Goal: Task Accomplishment & Management: Manage account settings

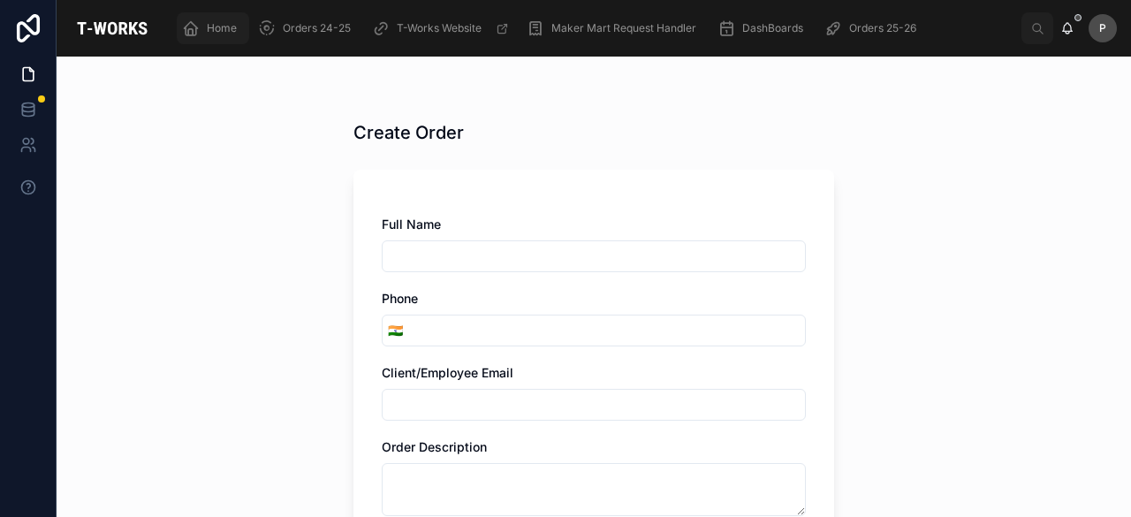
click at [231, 27] on span "Home" at bounding box center [222, 28] width 30 height 14
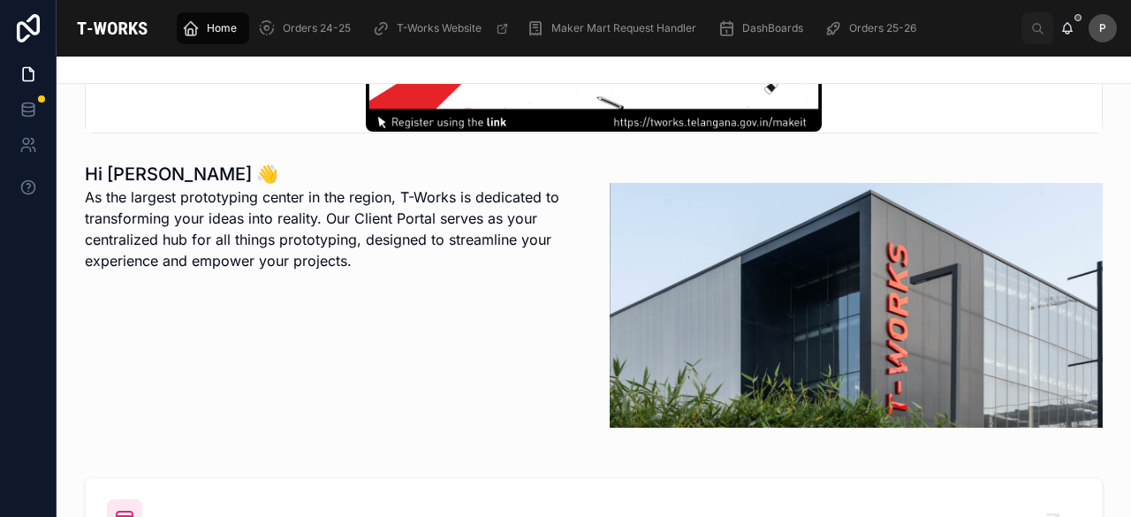
scroll to position [442, 0]
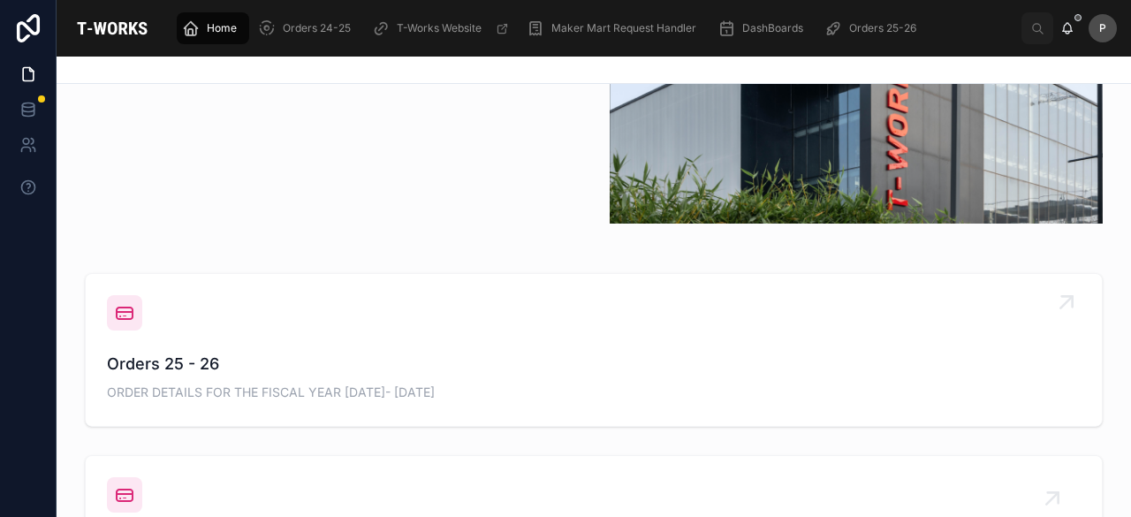
click at [195, 379] on div "Orders 25 - 26 ORDER DETAILS FOR THE FISCAL YEAR [DATE]- [DATE]" at bounding box center [594, 378] width 974 height 53
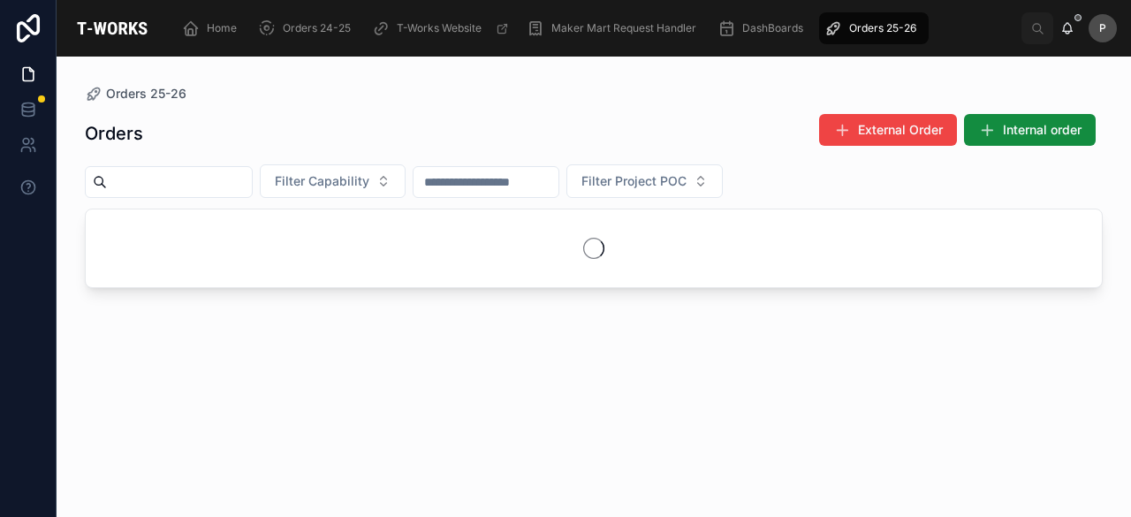
click at [235, 183] on input "text" at bounding box center [179, 182] width 145 height 25
paste input "****"
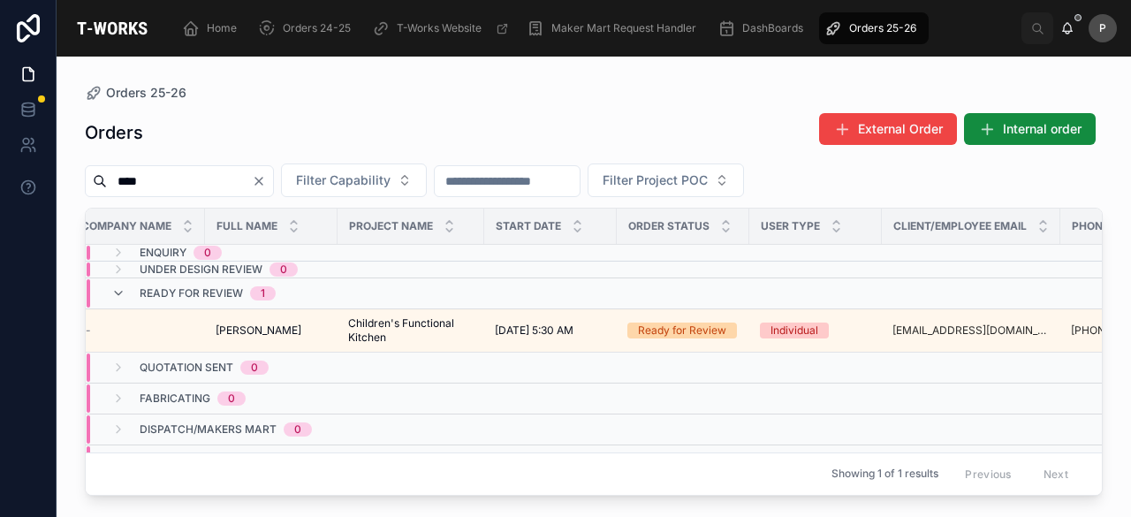
scroll to position [0, 161]
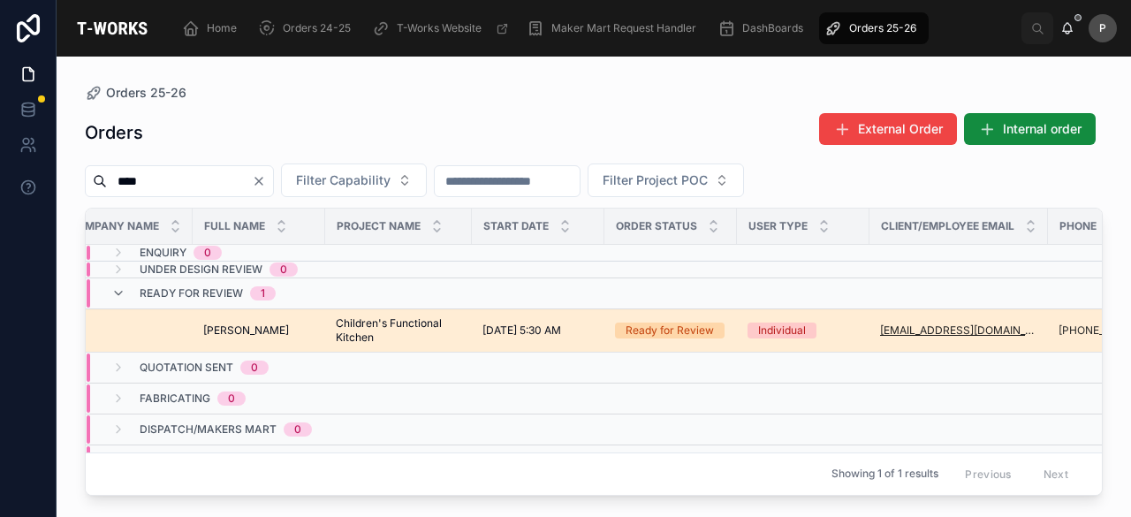
type input "****"
click at [680, 322] on div "Ready for Review" at bounding box center [669, 330] width 88 height 16
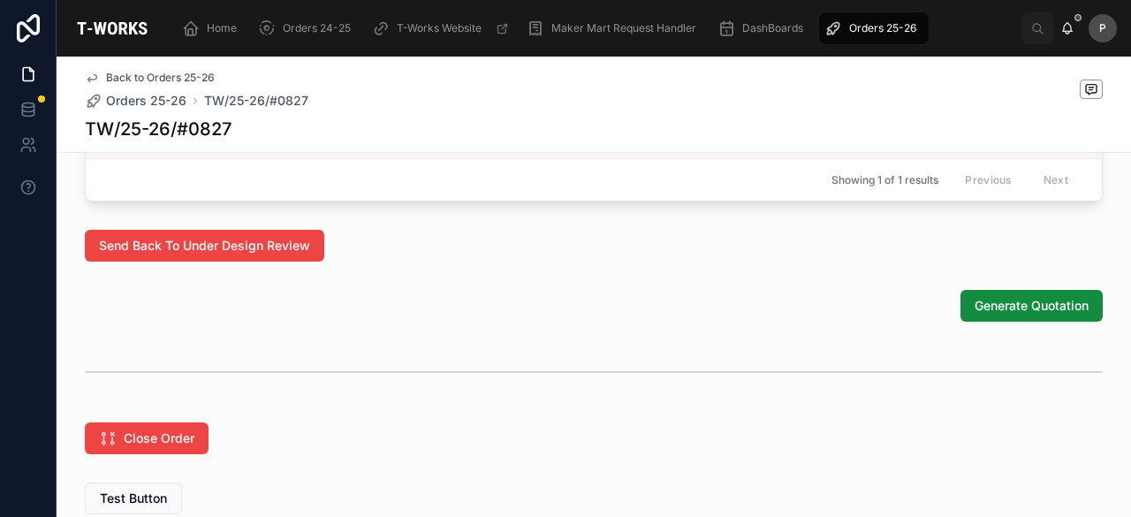
scroll to position [1170, 0]
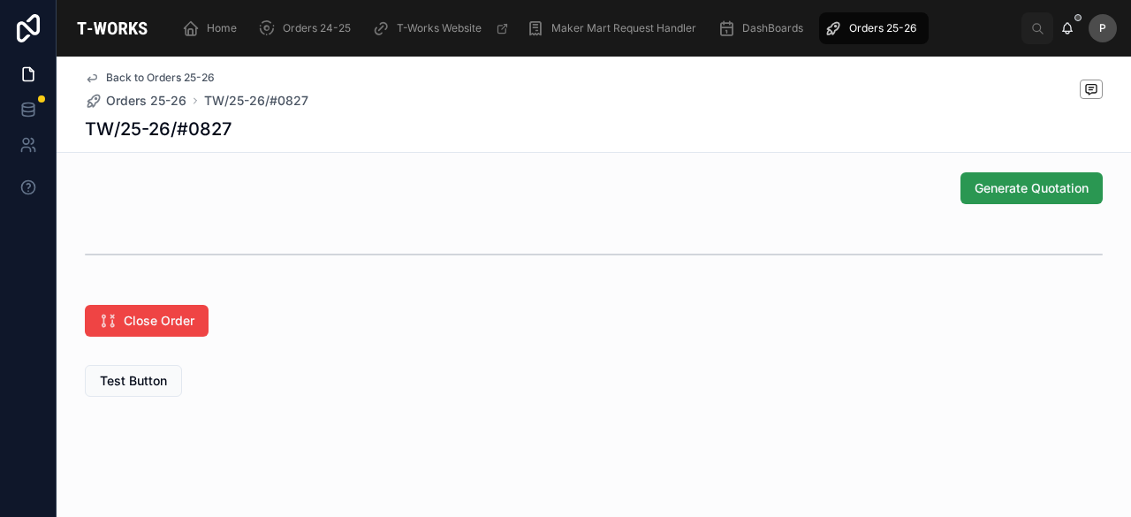
click at [984, 180] on span "Generate Quotation" at bounding box center [1031, 188] width 114 height 18
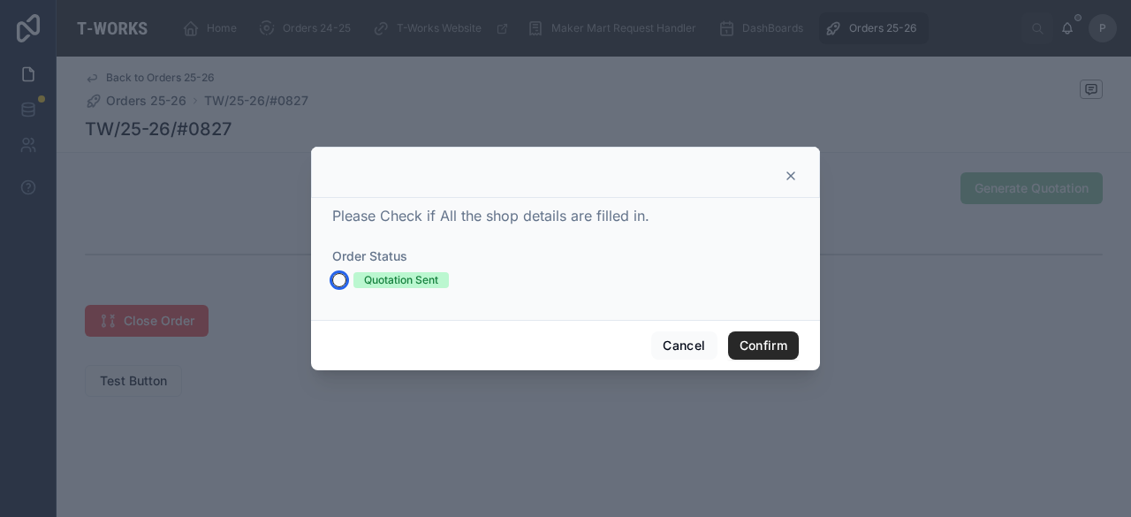
click at [344, 281] on button "Quotation Sent" at bounding box center [339, 280] width 14 height 14
click at [789, 345] on button "Confirm" at bounding box center [763, 345] width 71 height 28
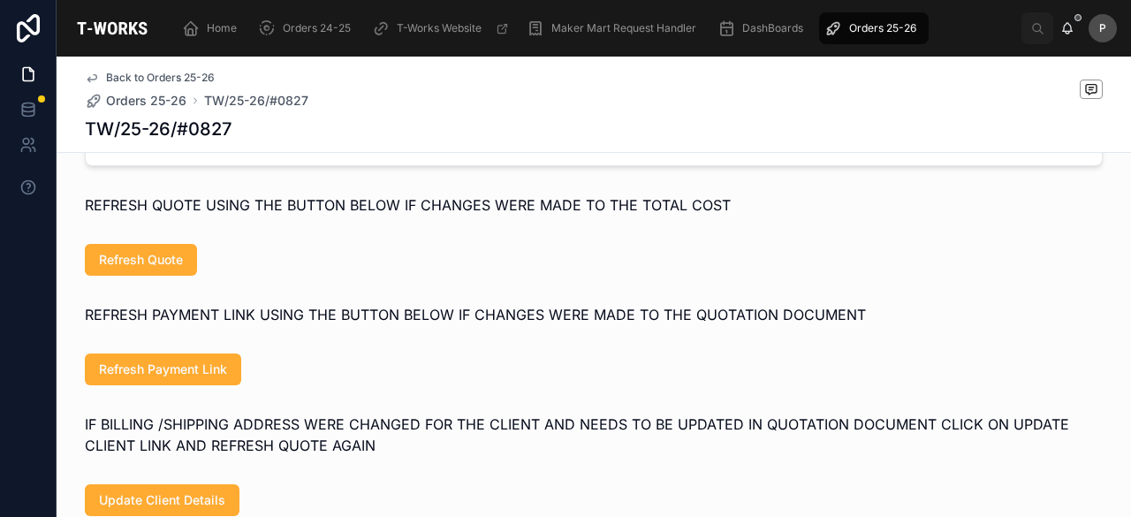
scroll to position [899, 0]
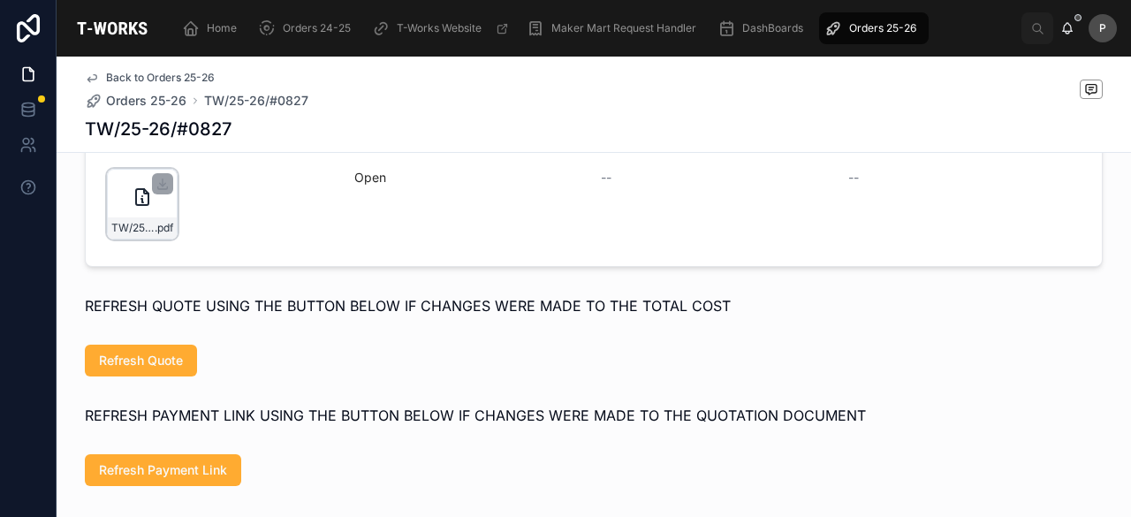
click at [154, 226] on div "TW/25-26/#0827 .pdf" at bounding box center [142, 204] width 71 height 71
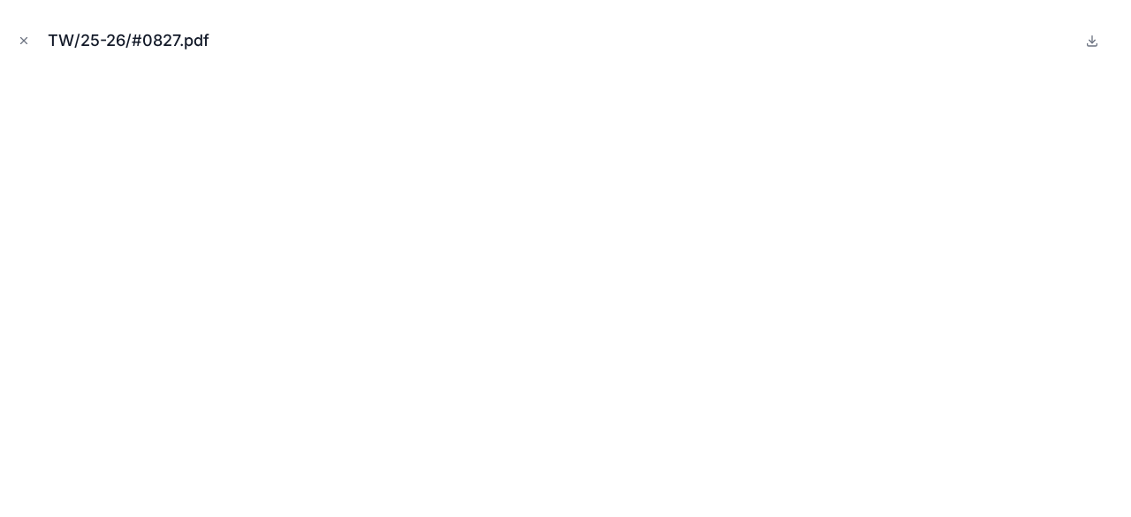
click at [24, 36] on icon "Close modal" at bounding box center [24, 40] width 12 height 12
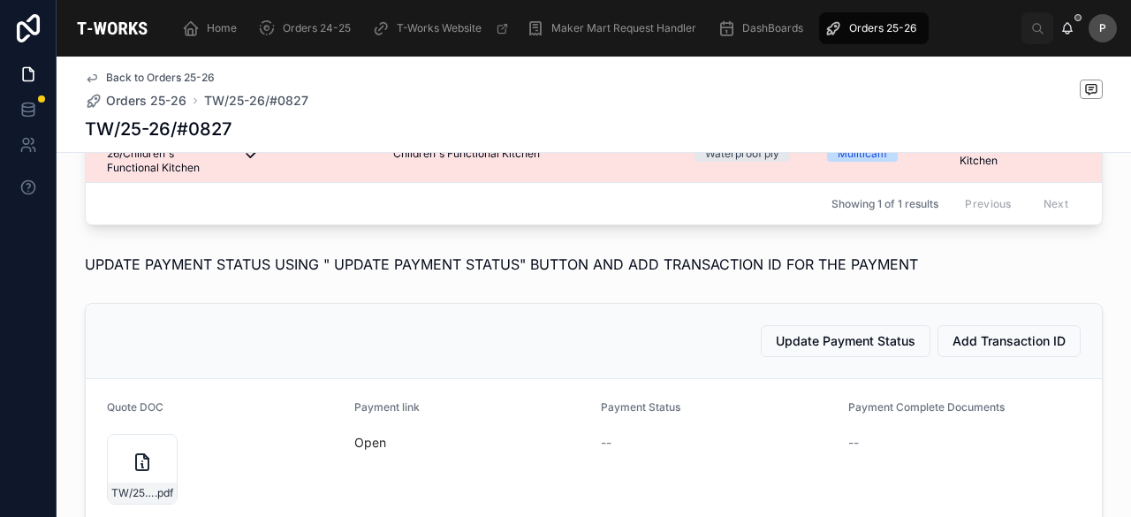
scroll to position [723, 0]
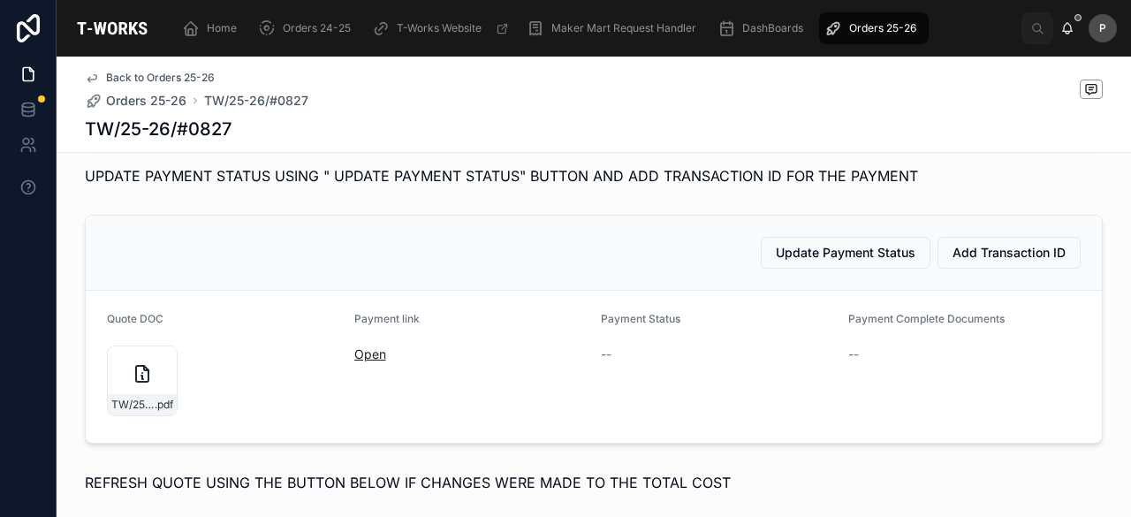
click at [360, 361] on link "Open" at bounding box center [370, 353] width 32 height 15
click at [222, 30] on span "Home" at bounding box center [222, 28] width 30 height 14
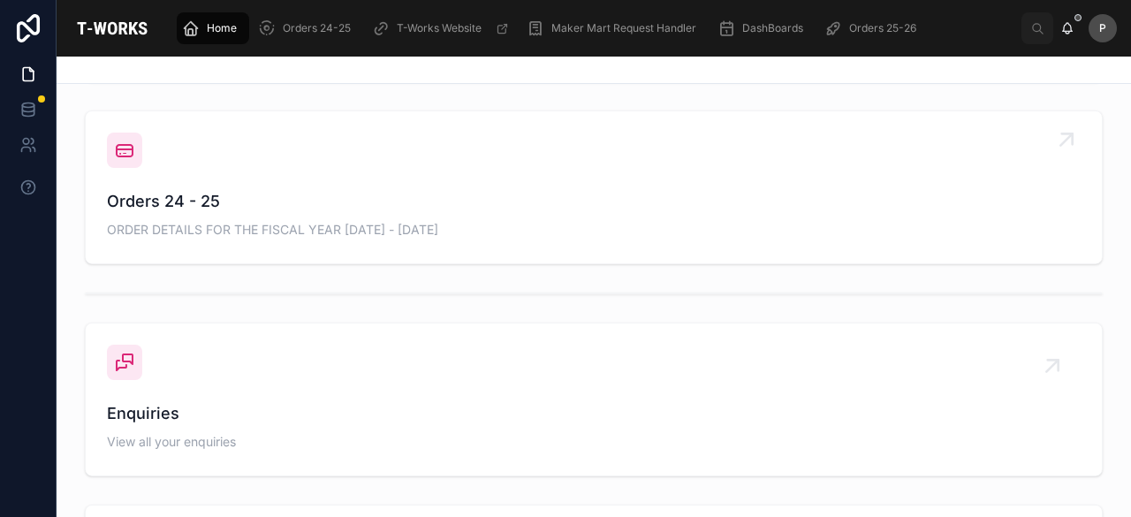
scroll to position [714, 0]
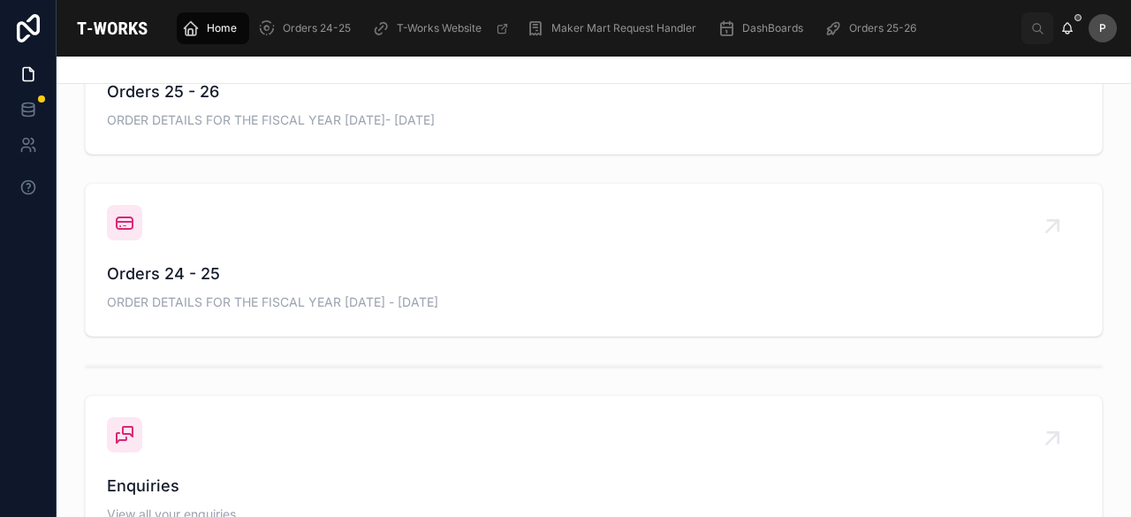
click at [196, 95] on span "Orders 25 - 26" at bounding box center [594, 92] width 974 height 25
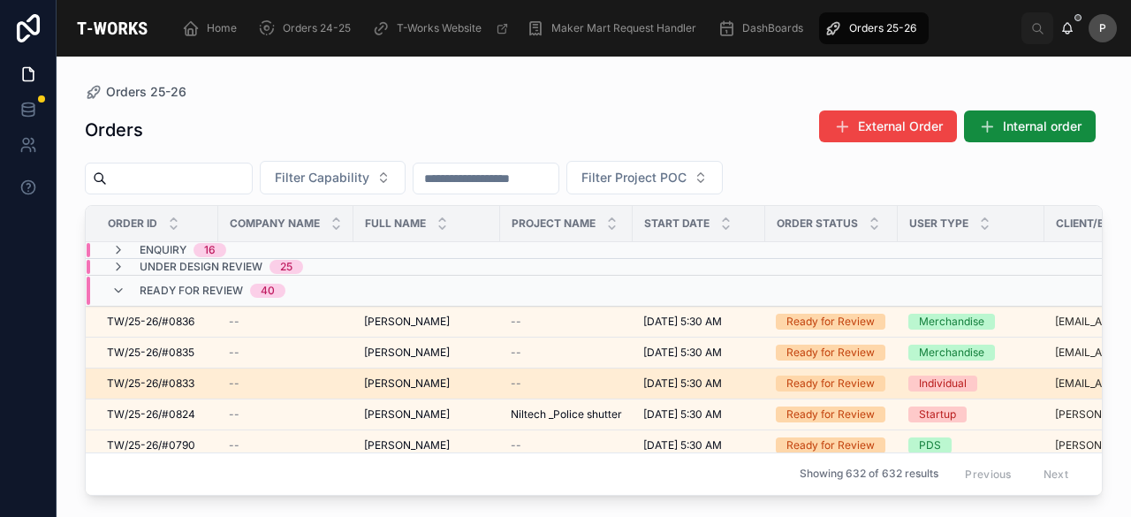
click at [837, 382] on div "Ready for Review" at bounding box center [830, 383] width 88 height 16
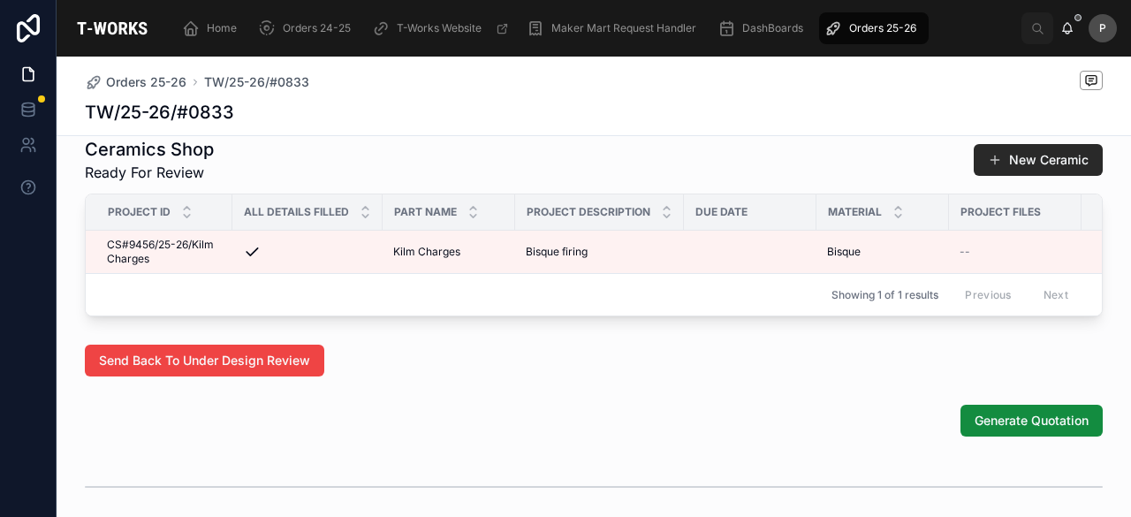
scroll to position [883, 0]
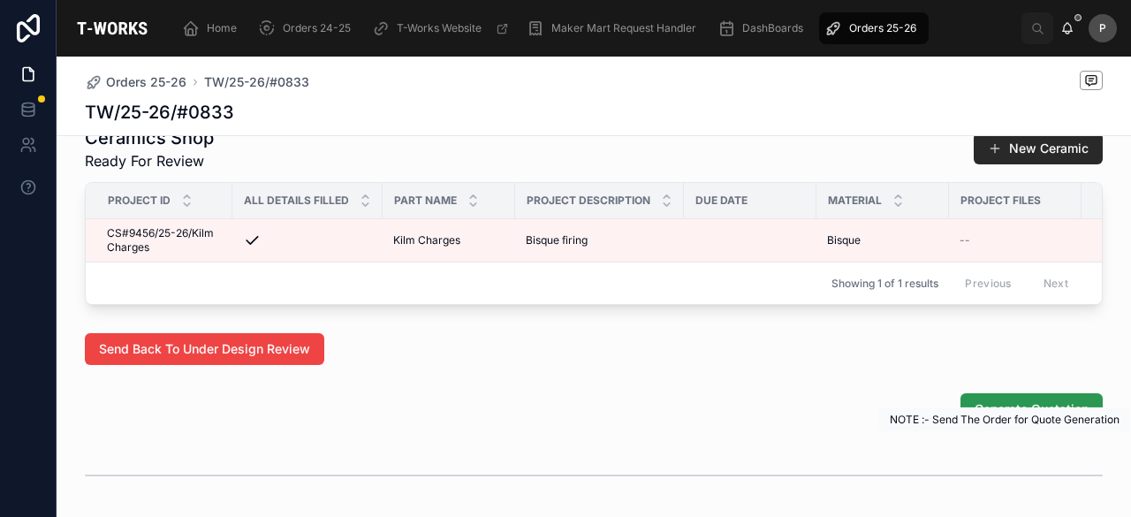
click at [1001, 418] on span "Generate Quotation" at bounding box center [1031, 409] width 114 height 18
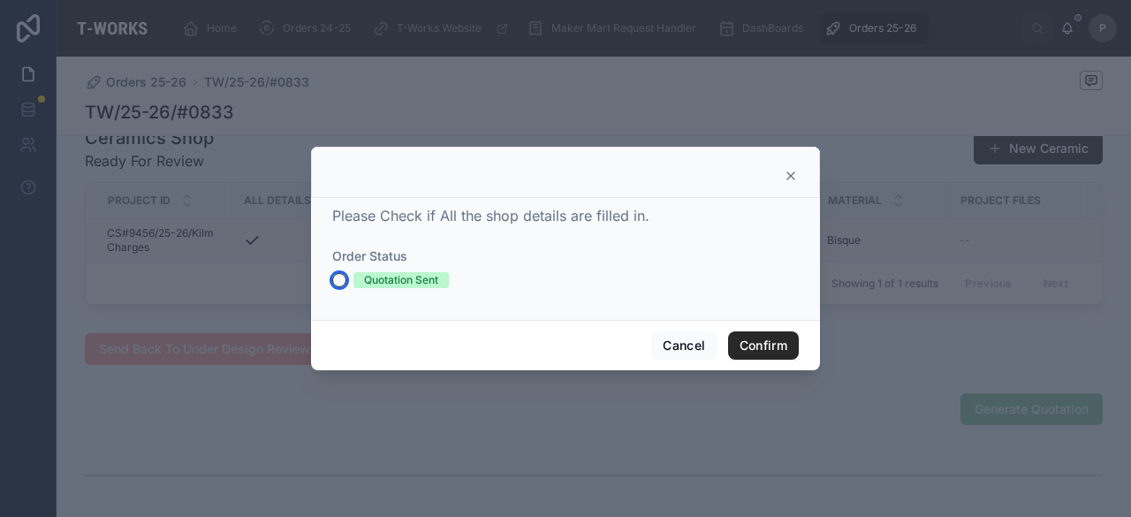
click at [337, 275] on button "Quotation Sent" at bounding box center [339, 280] width 14 height 14
drag, startPoint x: 739, startPoint y: 342, endPoint x: 732, endPoint y: 335, distance: 9.4
click at [739, 342] on button "Confirm" at bounding box center [763, 345] width 71 height 28
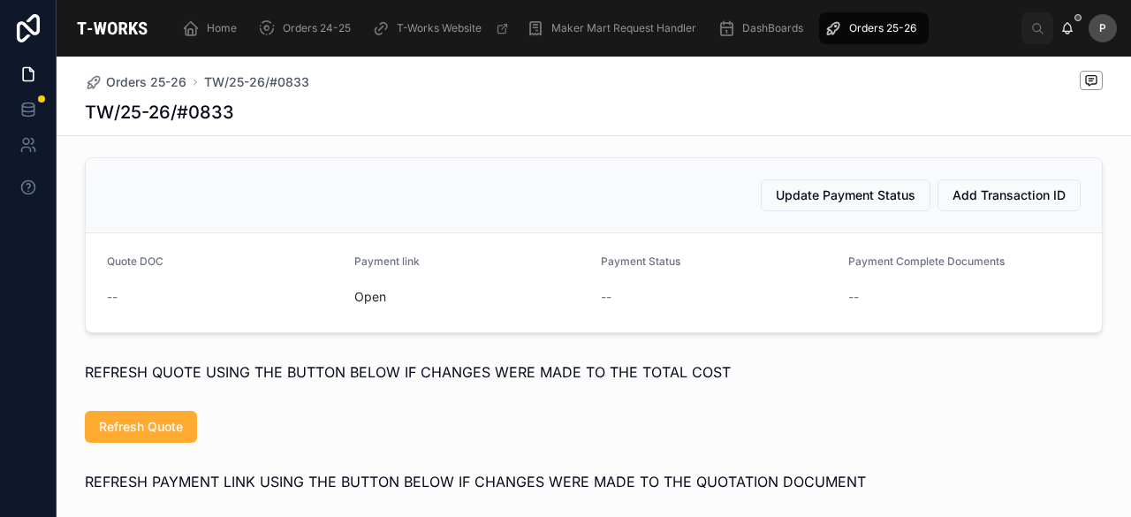
scroll to position [777, 0]
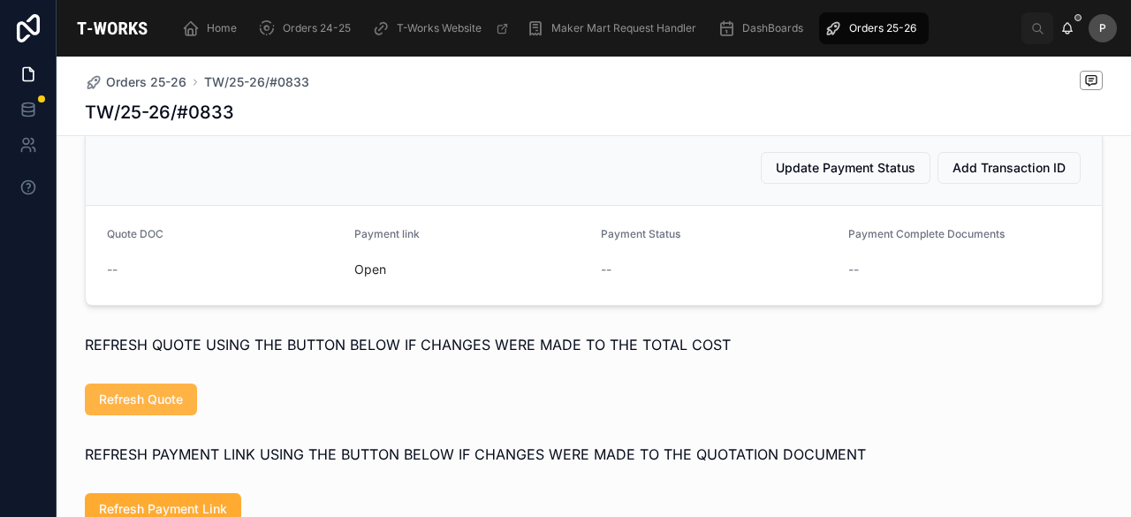
click at [130, 408] on span "Refresh Quote" at bounding box center [141, 399] width 84 height 18
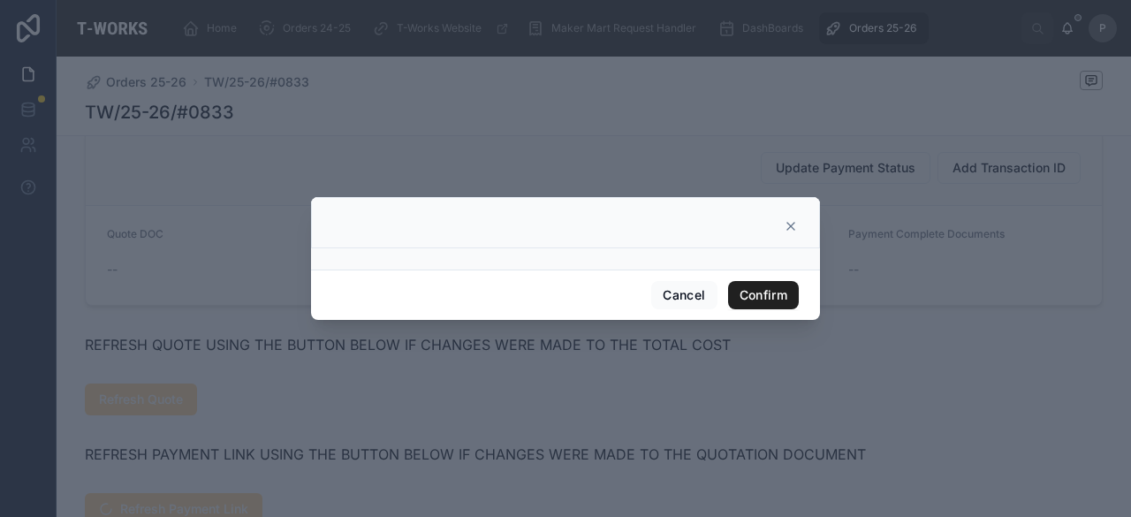
click at [740, 295] on button "Confirm" at bounding box center [763, 295] width 71 height 28
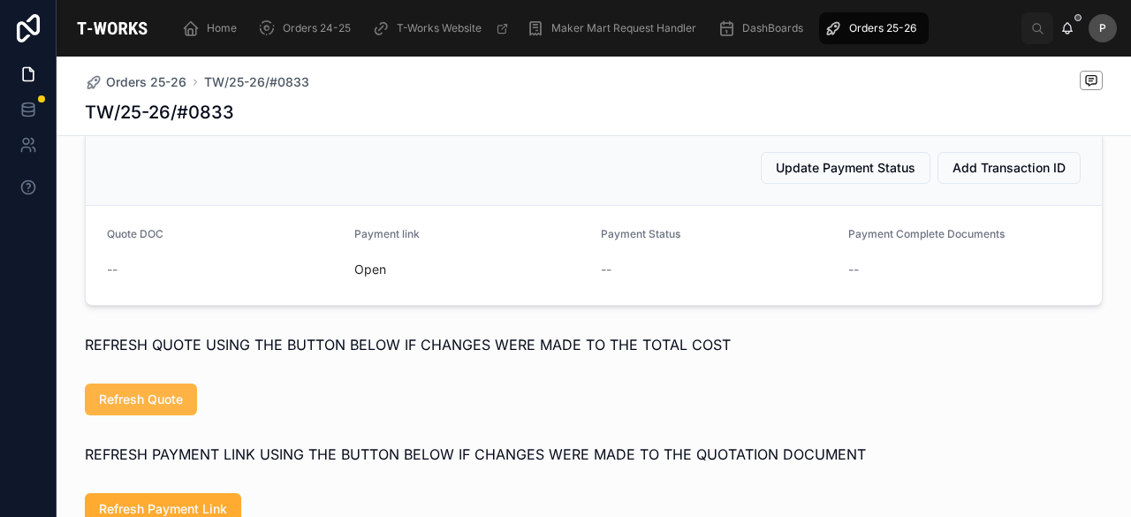
click at [148, 408] on span "Refresh Quote" at bounding box center [141, 399] width 84 height 18
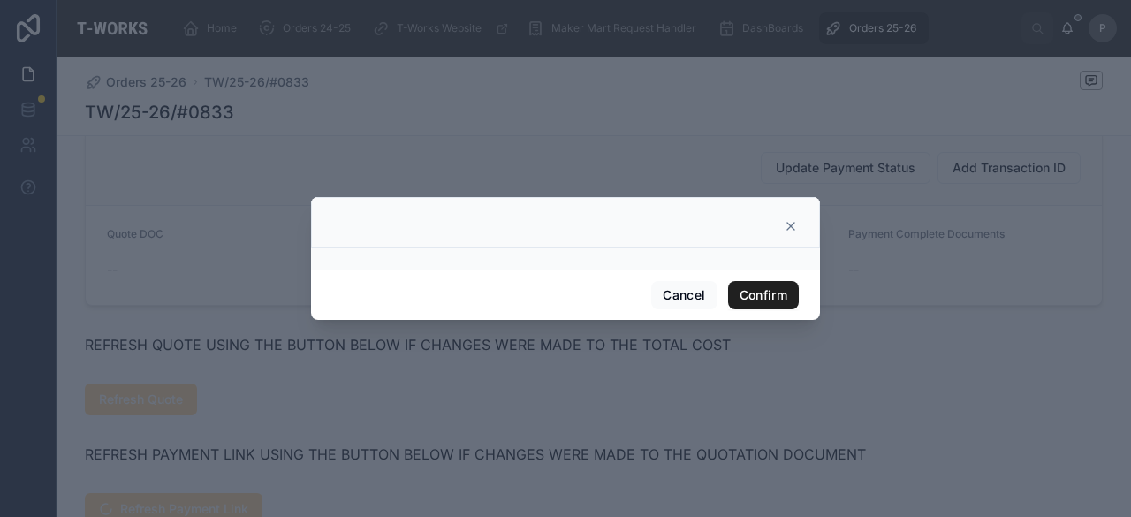
click at [763, 297] on button "Confirm" at bounding box center [763, 295] width 71 height 28
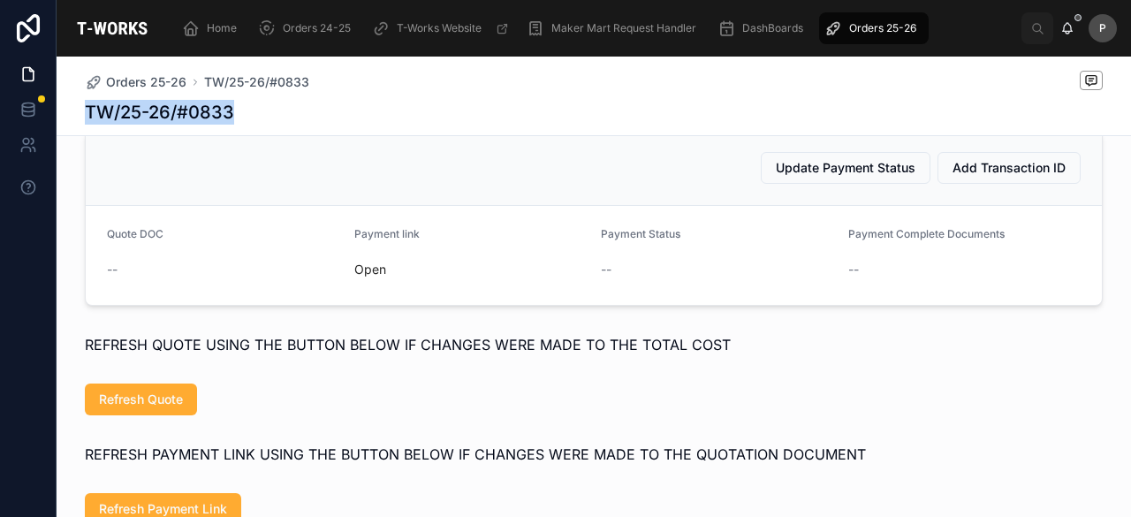
drag, startPoint x: 230, startPoint y: 112, endPoint x: 72, endPoint y: 103, distance: 158.4
click at [72, 103] on div "Orders 25-26 TW/25-26/#0833 TW/25-26/#0833" at bounding box center [594, 97] width 1074 height 80
copy h1 "TW/25-26/#0833"
